Goal: Information Seeking & Learning: Learn about a topic

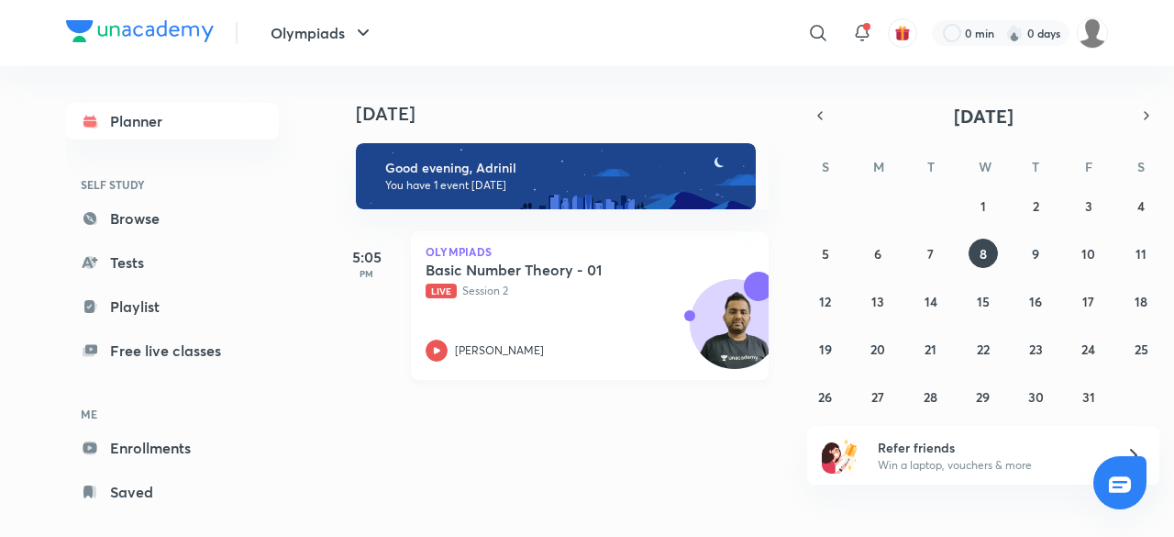
click at [537, 286] on p "Live Session 2" at bounding box center [570, 291] width 288 height 17
click at [206, 439] on link "Enrollments" at bounding box center [172, 447] width 213 height 37
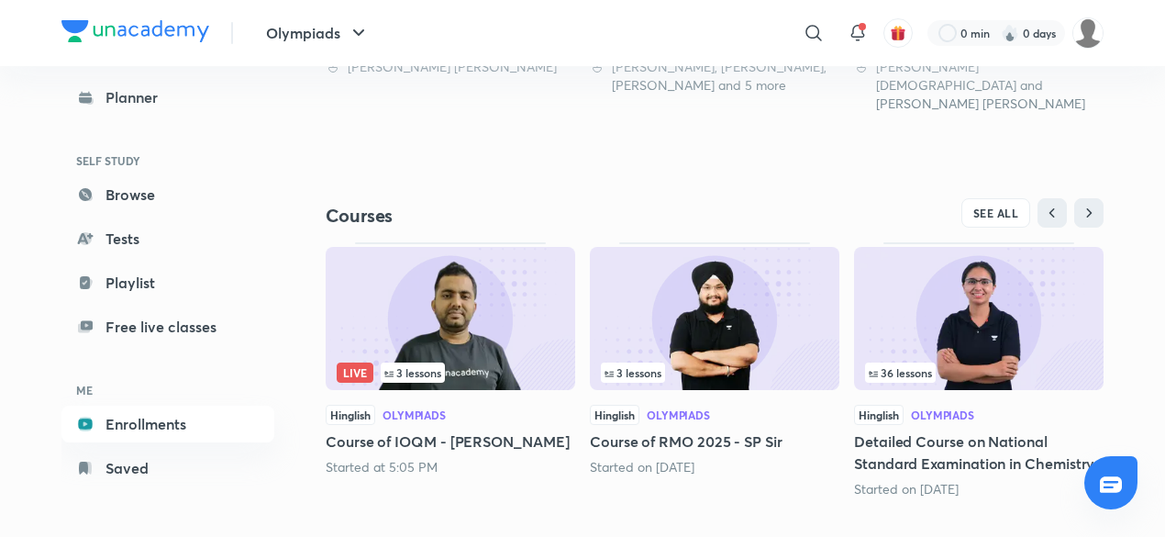
scroll to position [703, 0]
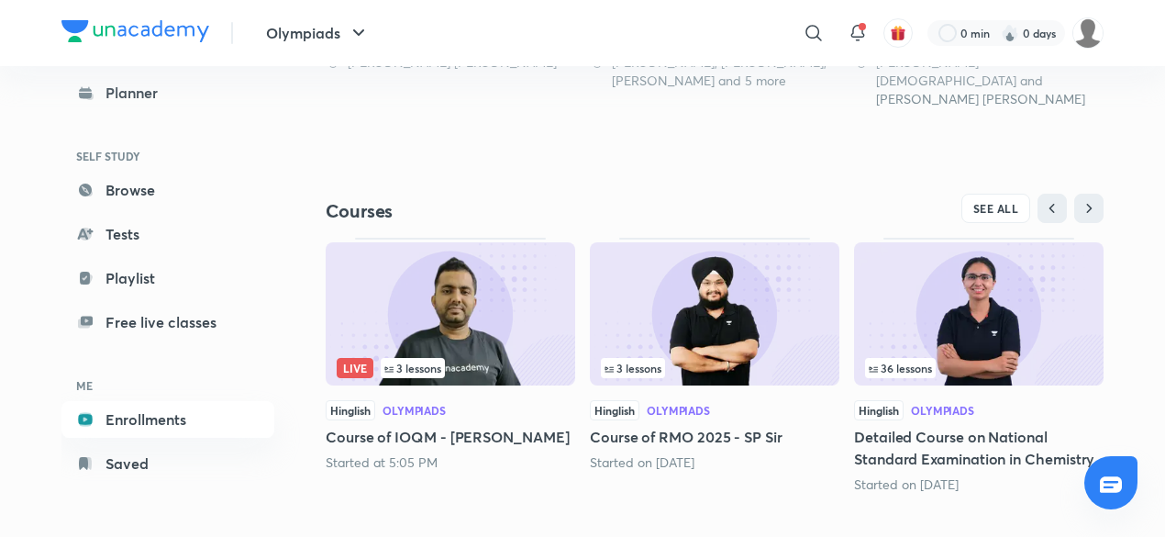
click at [694, 426] on h5 "Course of RMO 2025 - SP Sir" at bounding box center [715, 437] width 250 height 22
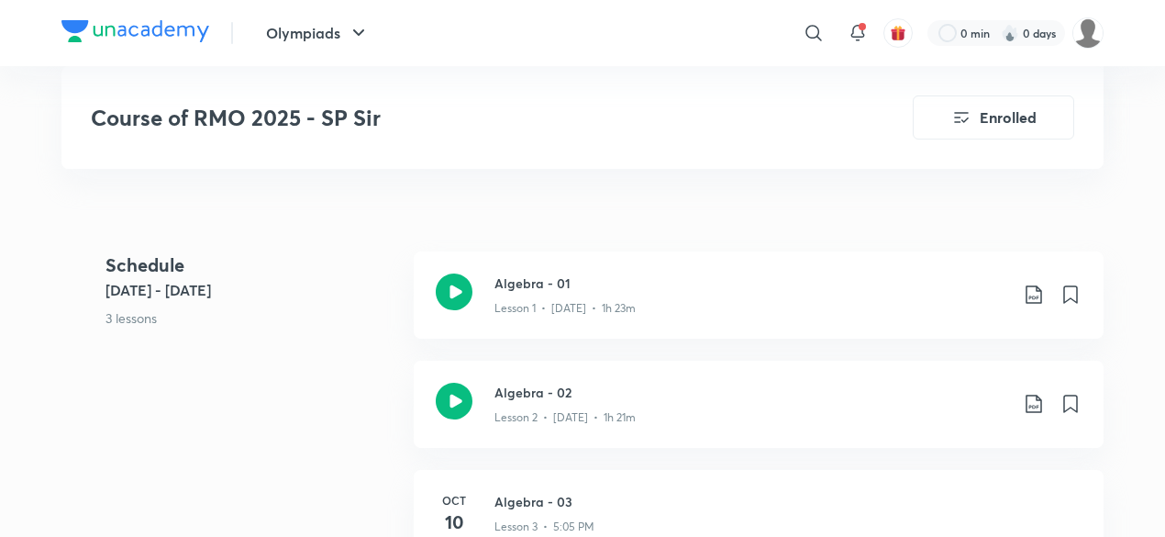
scroll to position [538, 0]
